Goal: Information Seeking & Learning: Learn about a topic

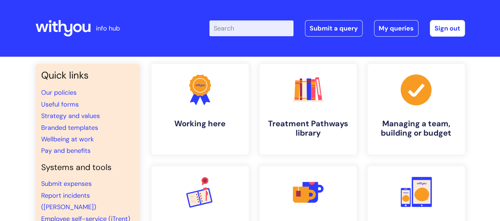
click at [272, 23] on input "Enter your search term here..." at bounding box center [251, 28] width 84 height 16
type input "headspace"
click button "Search" at bounding box center [0, 0] width 0 height 0
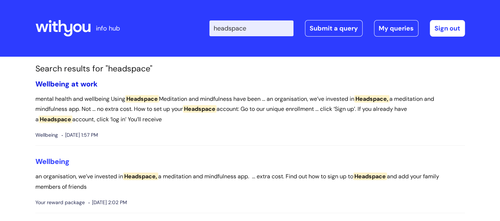
click at [81, 80] on link "Wellbeing at work" at bounding box center [66, 83] width 62 height 9
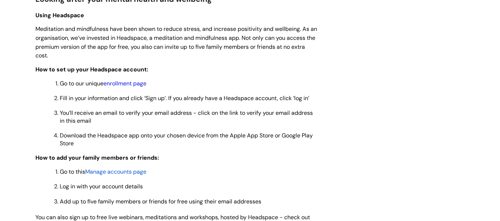
scroll to position [577, 0]
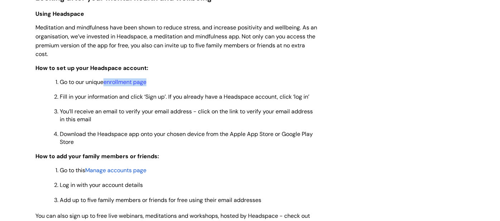
click at [23, 118] on div "Info Hub Categories Working here Wellbeing Wellbeing at work Modified on: [DATE…" at bounding box center [250, 138] width 500 height 1317
